Goal: Task Accomplishment & Management: Manage account settings

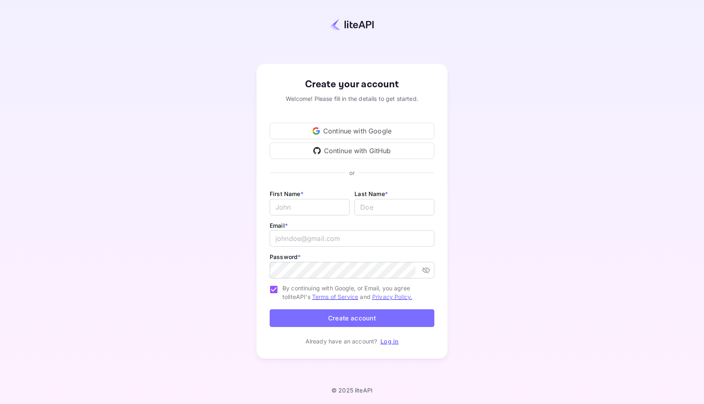
click at [354, 130] on div "Continue with Google" at bounding box center [352, 131] width 165 height 16
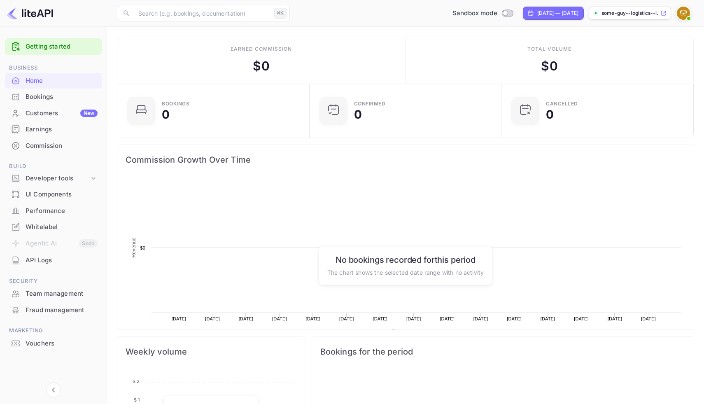
scroll to position [134, 187]
click at [633, 14] on p "some-guy--logistics--i..." at bounding box center [629, 12] width 57 height 7
click at [681, 14] on img at bounding box center [683, 13] width 13 height 13
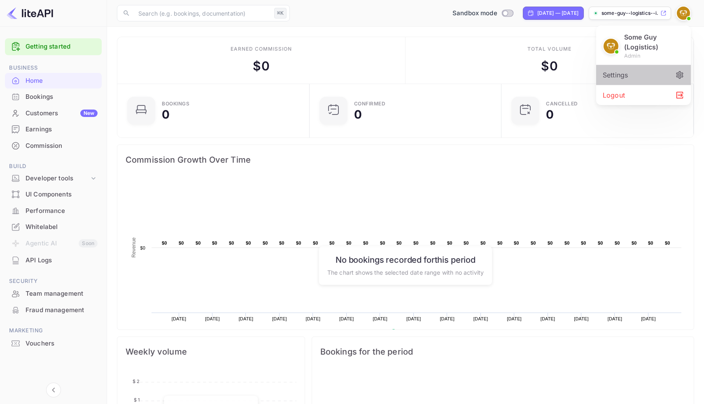
click at [653, 76] on div "Settings" at bounding box center [643, 75] width 95 height 20
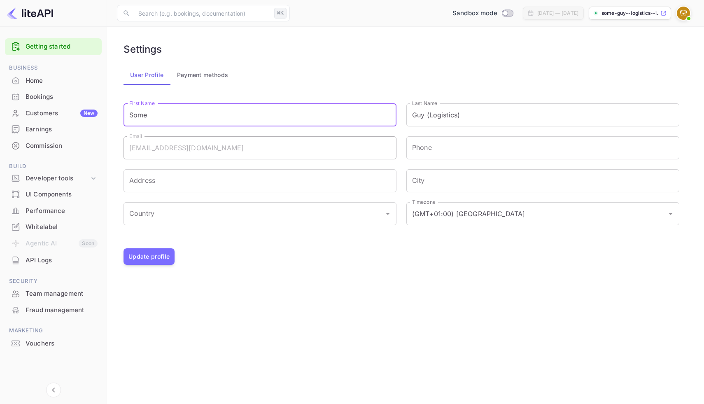
drag, startPoint x: 156, startPoint y: 114, endPoint x: 70, endPoint y: 112, distance: 86.4
click at [70, 114] on div "Getting started Business Home Bookings Customers New Earnings Commission Build …" at bounding box center [352, 202] width 704 height 404
type input "[PERSON_NAME]"
type input "15105028657"
type input "1109 Persimmon Dr"
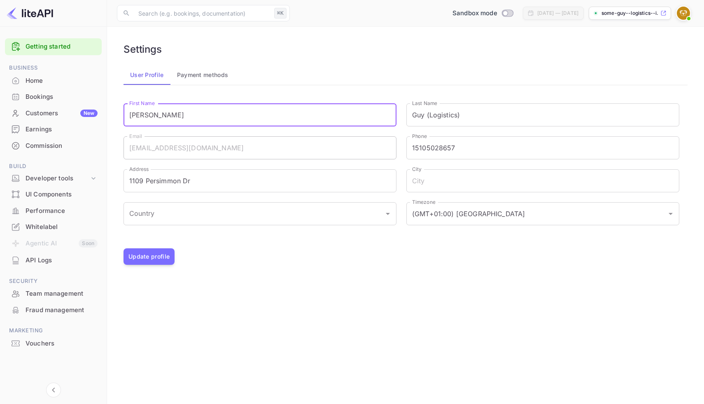
type input "[GEOGRAPHIC_DATA]"
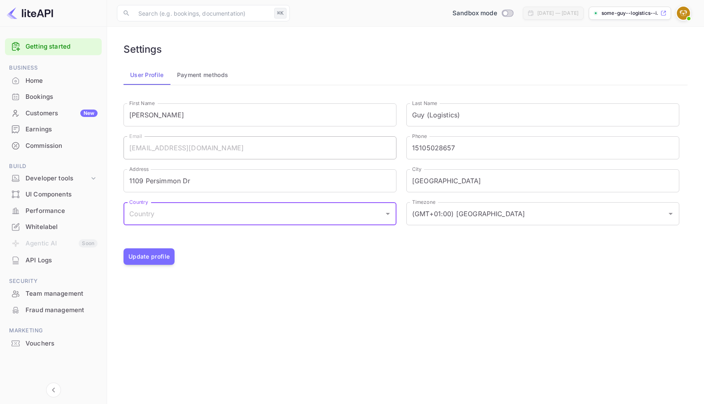
click at [251, 212] on input "Country" at bounding box center [253, 214] width 253 height 16
type input "[GEOGRAPHIC_DATA]"
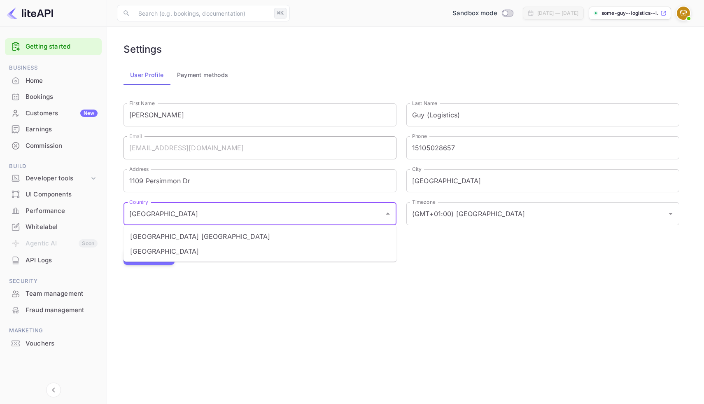
click at [291, 253] on li "[GEOGRAPHIC_DATA]" at bounding box center [259, 251] width 273 height 15
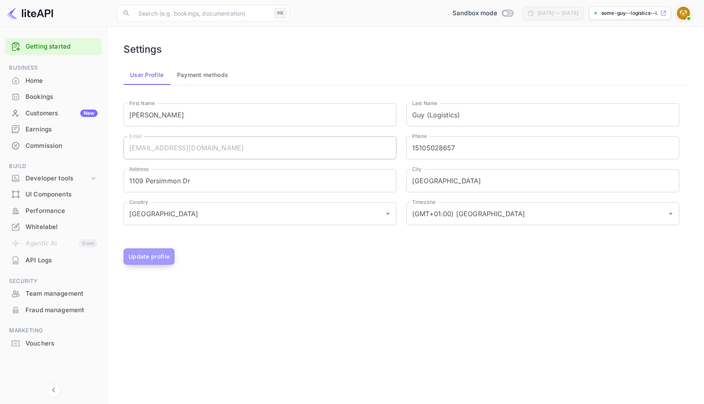
click at [154, 255] on button "Update profile" at bounding box center [148, 256] width 51 height 16
click at [665, 12] on icon at bounding box center [663, 13] width 5 height 5
click at [38, 87] on div "Home" at bounding box center [53, 81] width 97 height 16
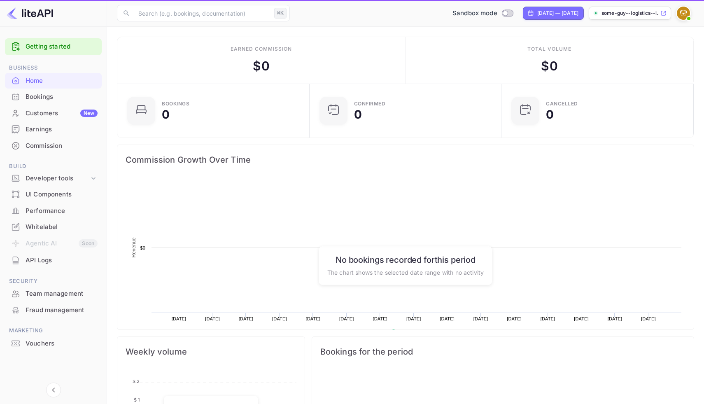
scroll to position [134, 187]
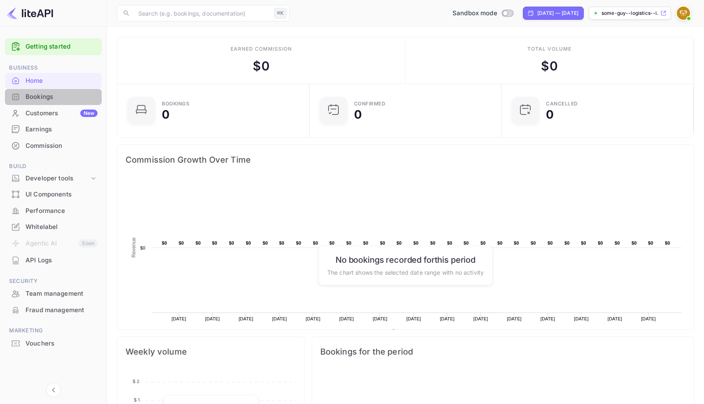
click at [37, 103] on div "Bookings" at bounding box center [53, 97] width 97 height 16
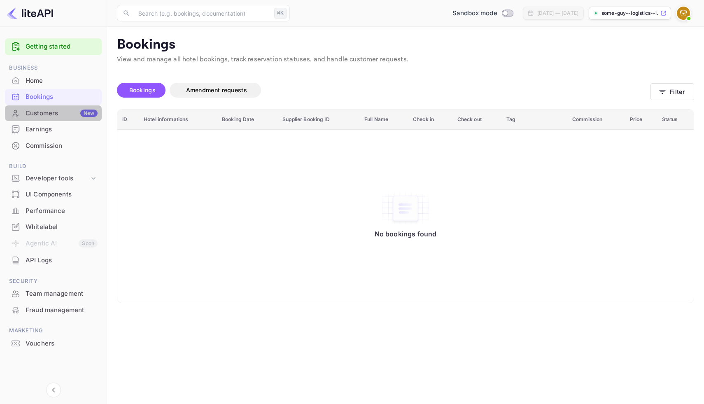
click at [40, 111] on div "Customers New" at bounding box center [62, 113] width 72 height 9
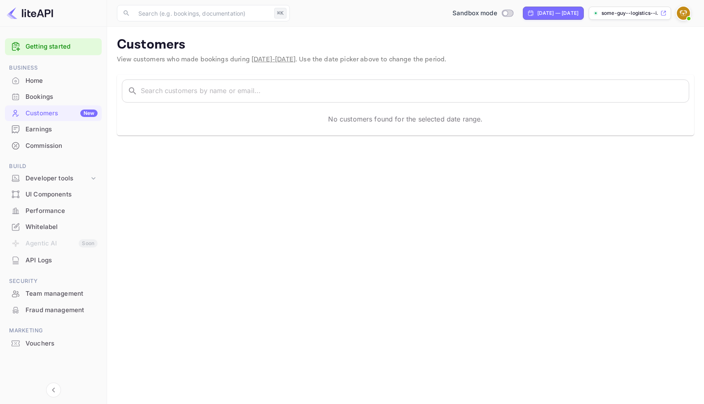
click at [51, 128] on div "Earnings" at bounding box center [62, 129] width 72 height 9
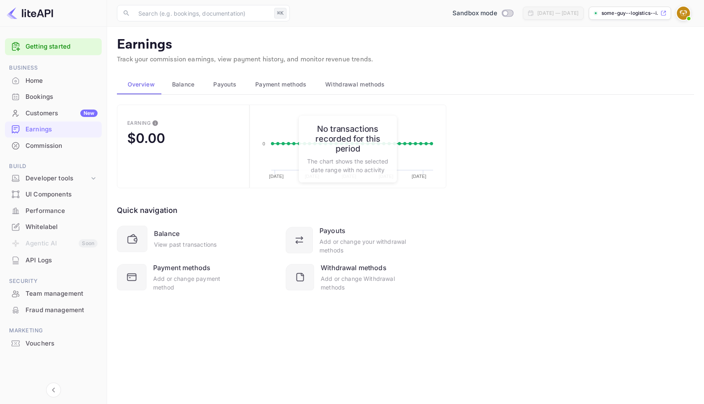
click at [52, 144] on div "Commission" at bounding box center [62, 145] width 72 height 9
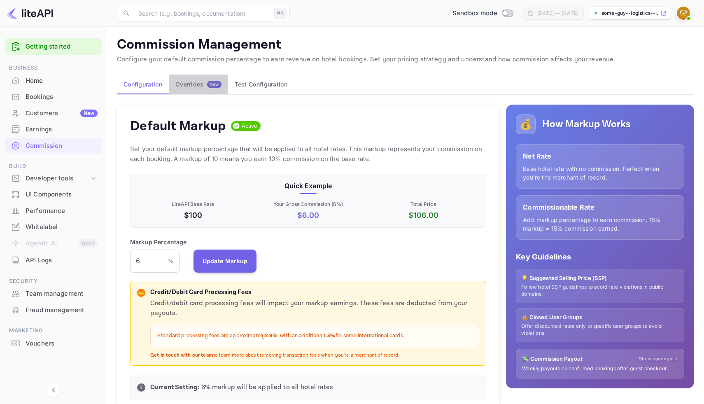
click at [189, 85] on div "Overrides New" at bounding box center [198, 84] width 46 height 7
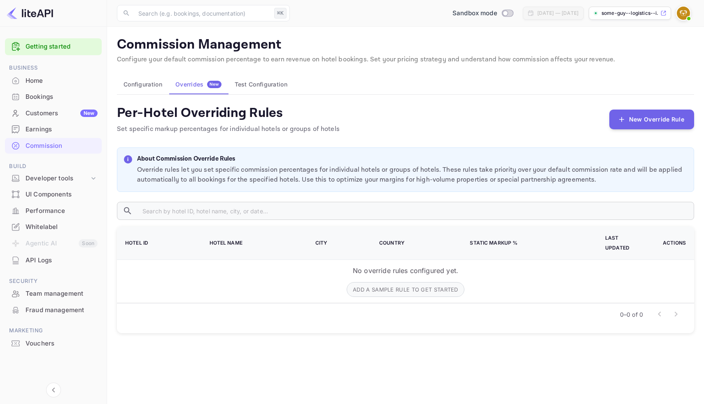
click at [260, 85] on button "Test Configuration" at bounding box center [261, 84] width 66 height 20
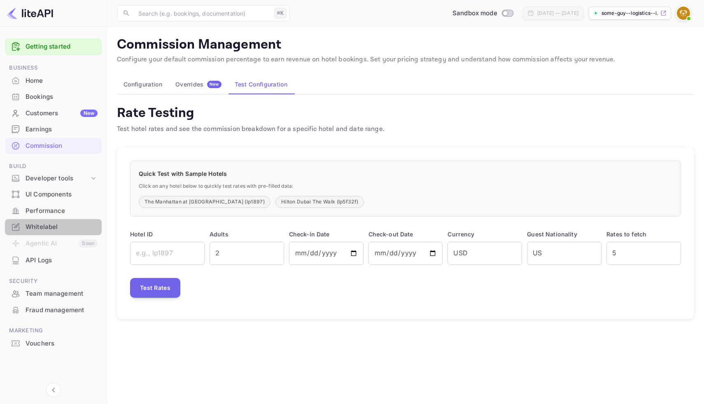
click at [43, 224] on div "Whitelabel" at bounding box center [62, 226] width 72 height 9
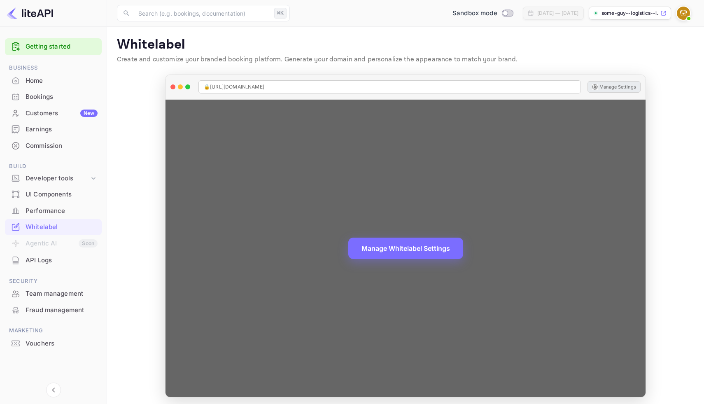
click at [615, 88] on button "Manage Settings" at bounding box center [613, 87] width 53 height 12
